Goal: Transaction & Acquisition: Purchase product/service

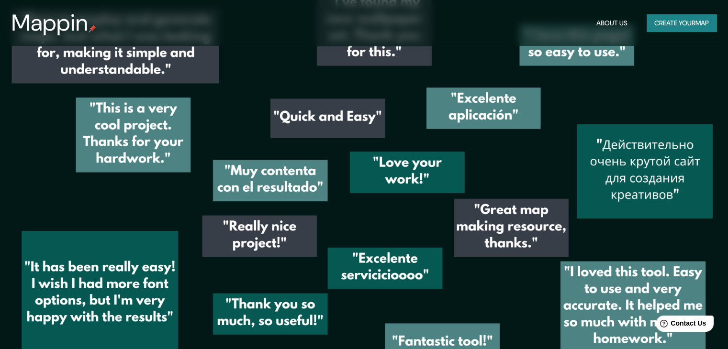
scroll to position [1340, 0]
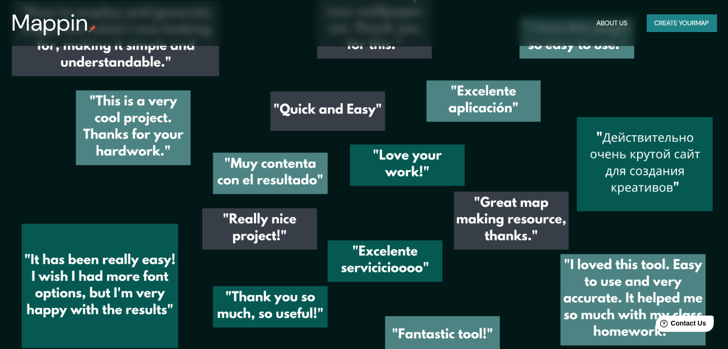
click at [664, 23] on button "Create your map" at bounding box center [681, 23] width 70 height 18
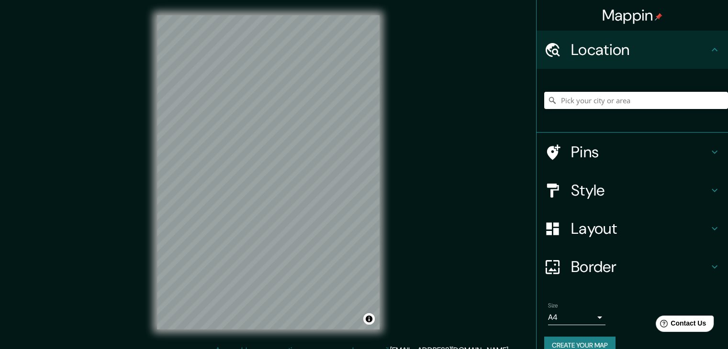
click at [577, 102] on input "Pick your city or area" at bounding box center [636, 100] width 184 height 17
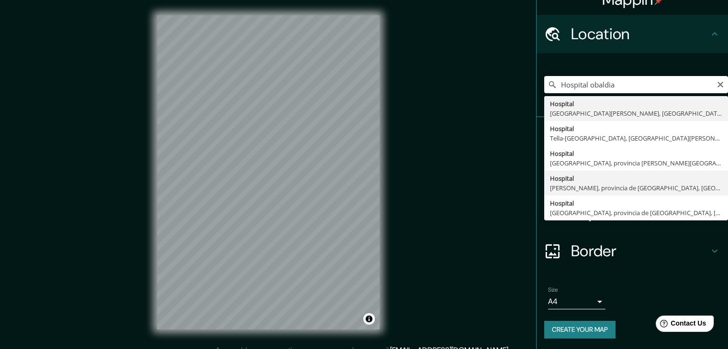
scroll to position [16, 0]
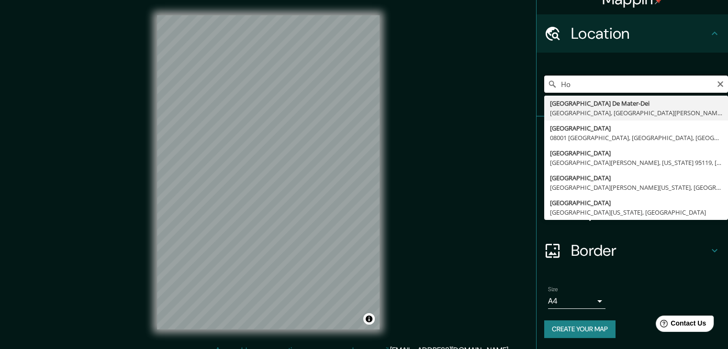
type input "H"
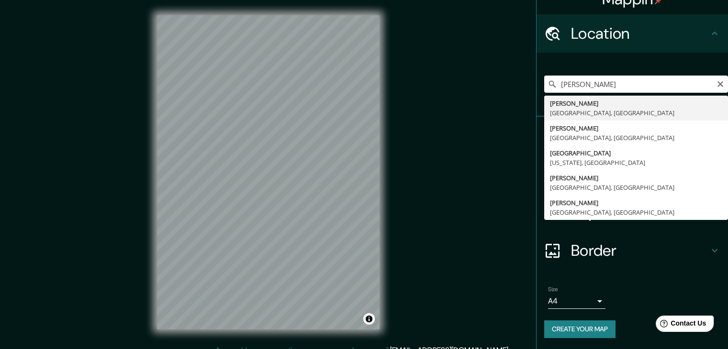
type input "[PERSON_NAME], [GEOGRAPHIC_DATA], [GEOGRAPHIC_DATA]"
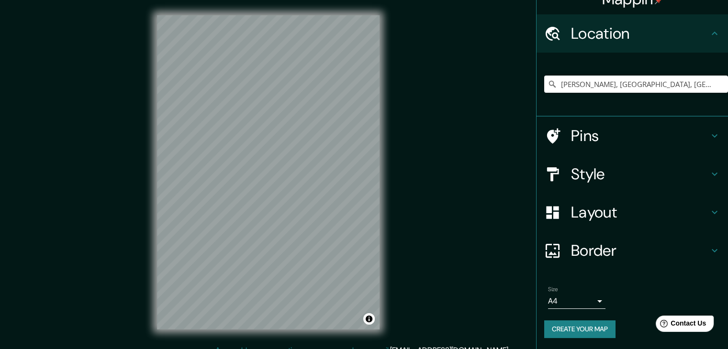
click at [603, 133] on h4 "Pins" at bounding box center [640, 135] width 138 height 19
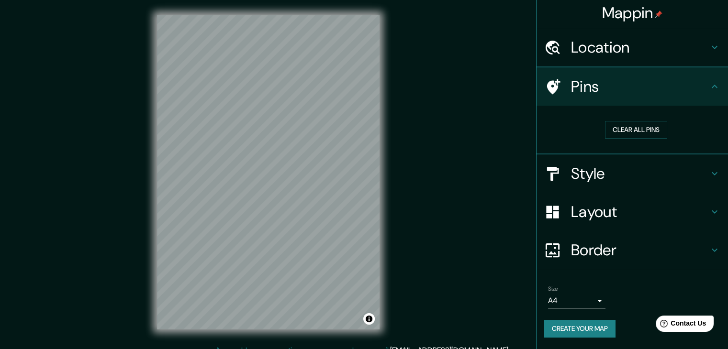
scroll to position [2, 0]
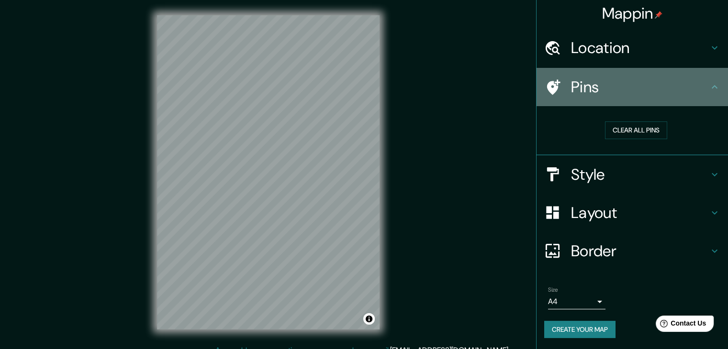
click at [628, 93] on h4 "Pins" at bounding box center [640, 87] width 138 height 19
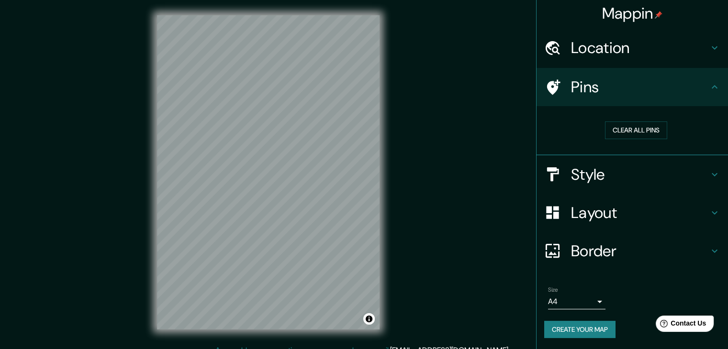
click at [628, 169] on h4 "Style" at bounding box center [640, 174] width 138 height 19
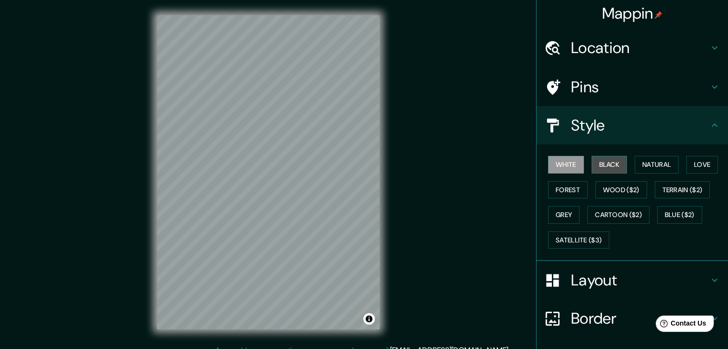
click at [603, 167] on button "Black" at bounding box center [609, 165] width 36 height 18
click at [643, 169] on button "Natural" at bounding box center [656, 165] width 44 height 18
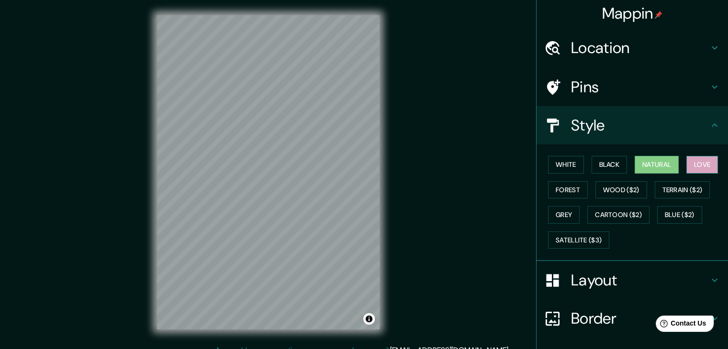
click at [690, 165] on button "Love" at bounding box center [702, 165] width 32 height 18
click at [672, 192] on button "Terrain ($2)" at bounding box center [681, 190] width 55 height 18
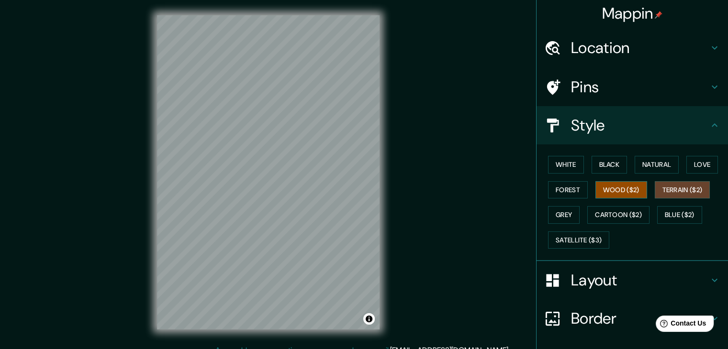
click at [613, 189] on button "Wood ($2)" at bounding box center [621, 190] width 52 height 18
click at [549, 190] on button "Forest" at bounding box center [568, 190] width 40 height 18
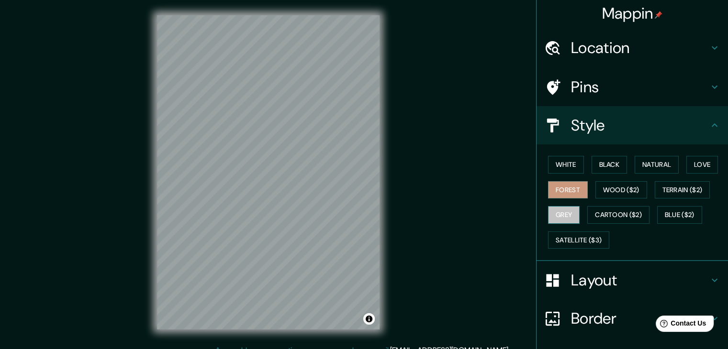
click at [548, 211] on button "Grey" at bounding box center [564, 215] width 32 height 18
click at [566, 163] on button "White" at bounding box center [566, 165] width 36 height 18
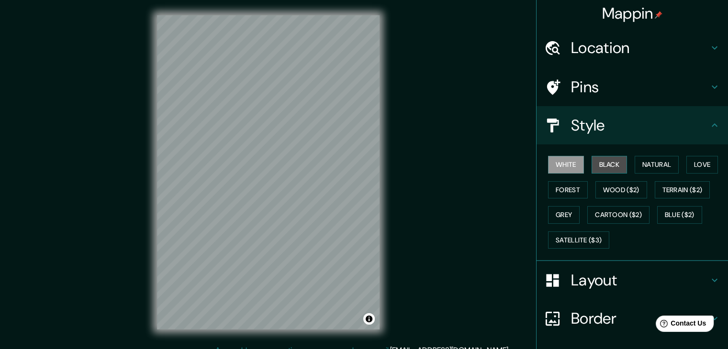
click at [603, 163] on button "Black" at bounding box center [609, 165] width 36 height 18
click at [634, 171] on button "Natural" at bounding box center [656, 165] width 44 height 18
click at [566, 164] on button "White" at bounding box center [566, 165] width 36 height 18
click at [612, 132] on h4 "Style" at bounding box center [640, 125] width 138 height 19
click at [659, 282] on h4 "Layout" at bounding box center [640, 280] width 138 height 19
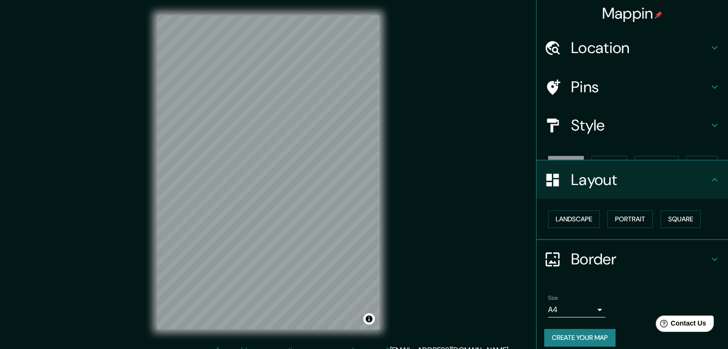
scroll to position [0, 0]
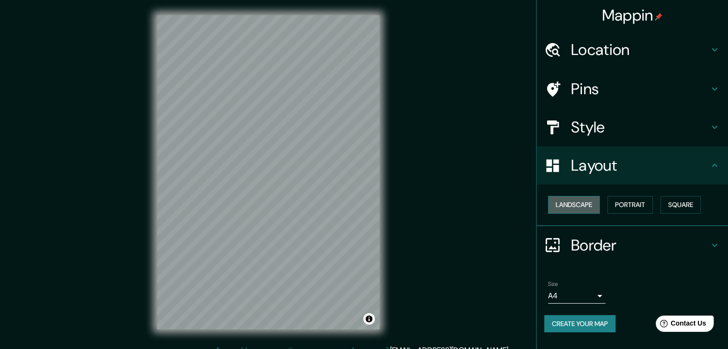
click at [578, 204] on button "Landscape" at bounding box center [574, 205] width 52 height 18
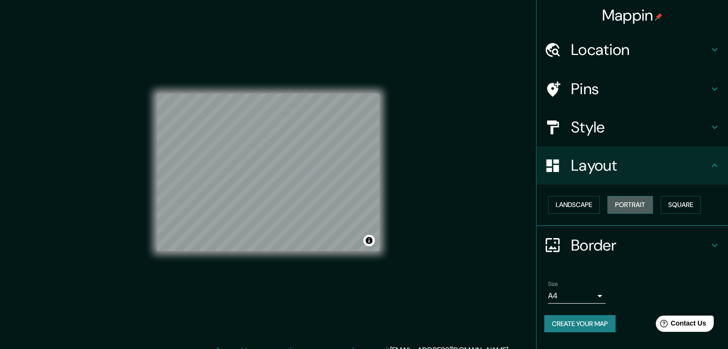
click at [628, 204] on button "Portrait" at bounding box center [629, 205] width 45 height 18
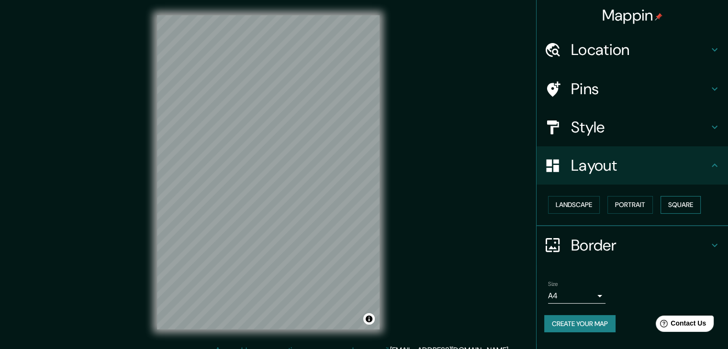
click at [663, 205] on button "Square" at bounding box center [680, 205] width 40 height 18
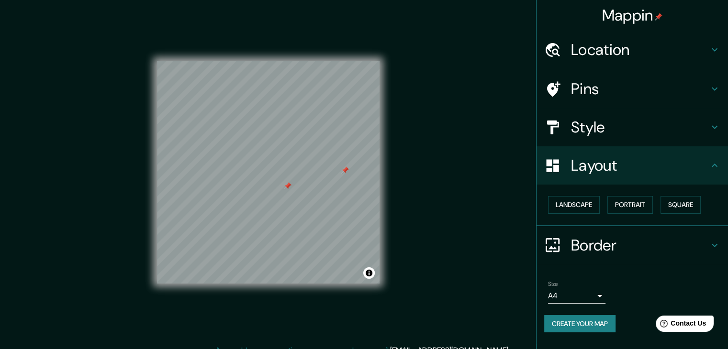
drag, startPoint x: 285, startPoint y: 183, endPoint x: 626, endPoint y: 91, distance: 353.4
click at [626, 91] on h4 "Pins" at bounding box center [640, 88] width 138 height 19
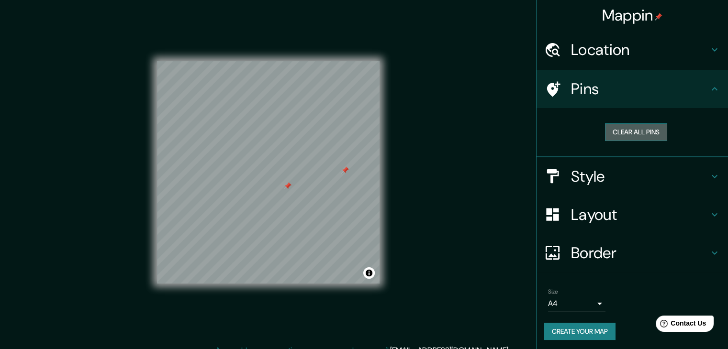
click at [629, 128] on button "Clear all pins" at bounding box center [636, 132] width 62 height 18
click at [451, 177] on div "Mappin Location [GEOGRAPHIC_DATA], [GEOGRAPHIC_DATA], [GEOGRAPHIC_DATA] Pins Cl…" at bounding box center [364, 180] width 728 height 360
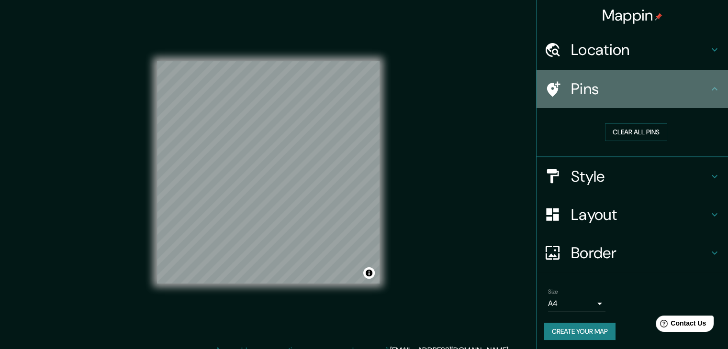
click at [599, 100] on div "Pins" at bounding box center [631, 89] width 191 height 38
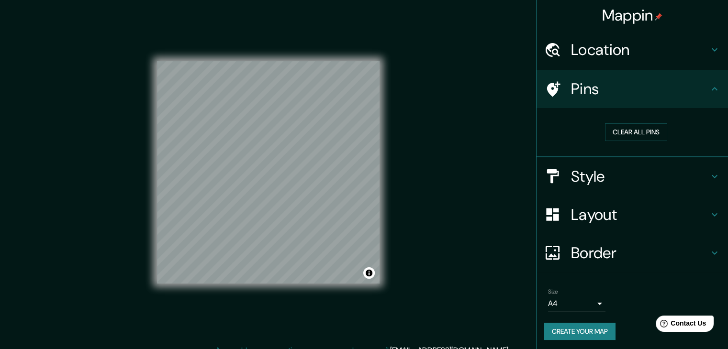
click at [605, 255] on h4 "Border" at bounding box center [640, 253] width 138 height 19
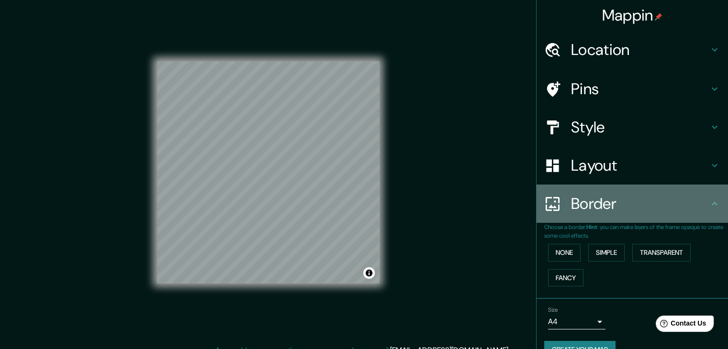
click at [594, 207] on h4 "Border" at bounding box center [640, 203] width 138 height 19
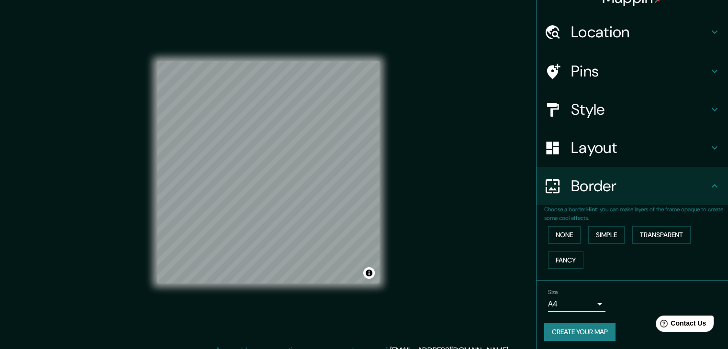
scroll to position [20, 0]
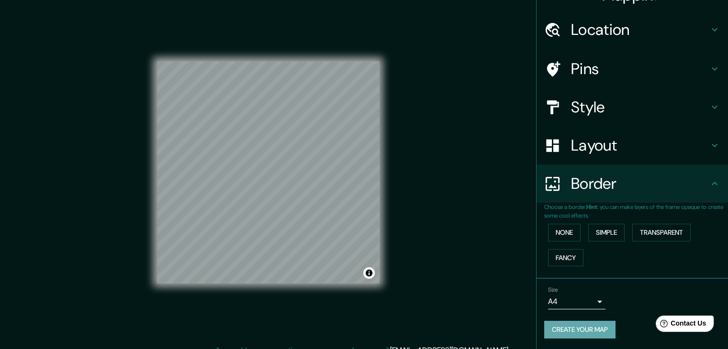
click at [580, 329] on button "Create your map" at bounding box center [579, 330] width 71 height 18
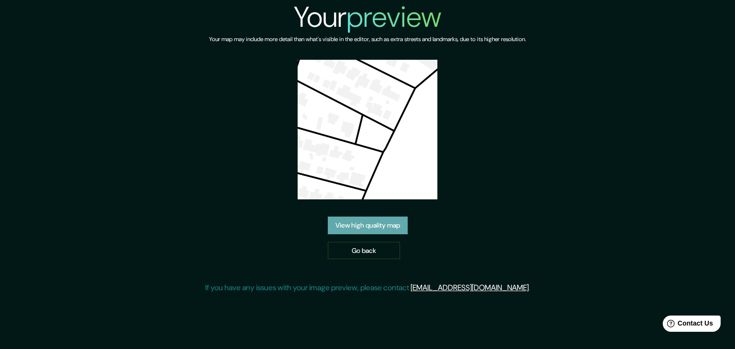
click at [384, 222] on link "View high quality map" at bounding box center [368, 226] width 80 height 18
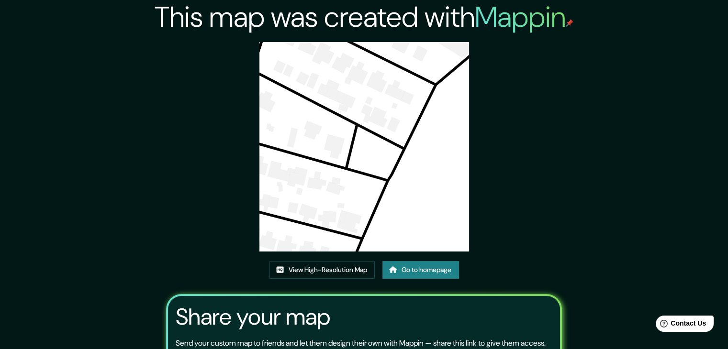
drag, startPoint x: 359, startPoint y: 162, endPoint x: 357, endPoint y: 173, distance: 11.2
click at [358, 163] on img at bounding box center [364, 147] width 210 height 210
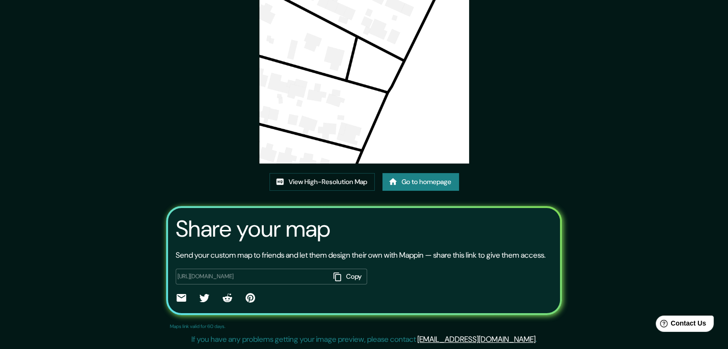
scroll to position [100, 0]
click at [312, 173] on link "View High-Resolution Map" at bounding box center [321, 182] width 105 height 18
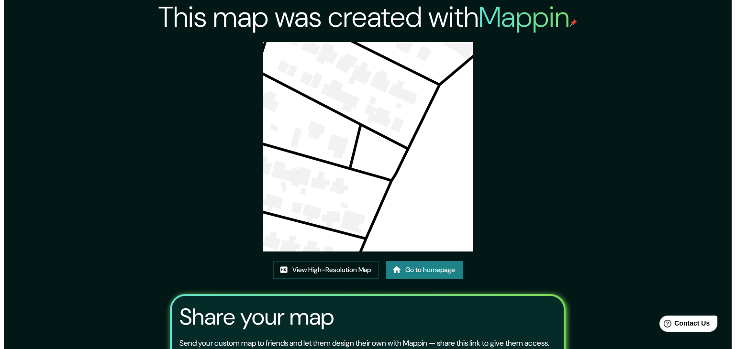
scroll to position [0, 0]
